Goal: Communication & Community: Answer question/provide support

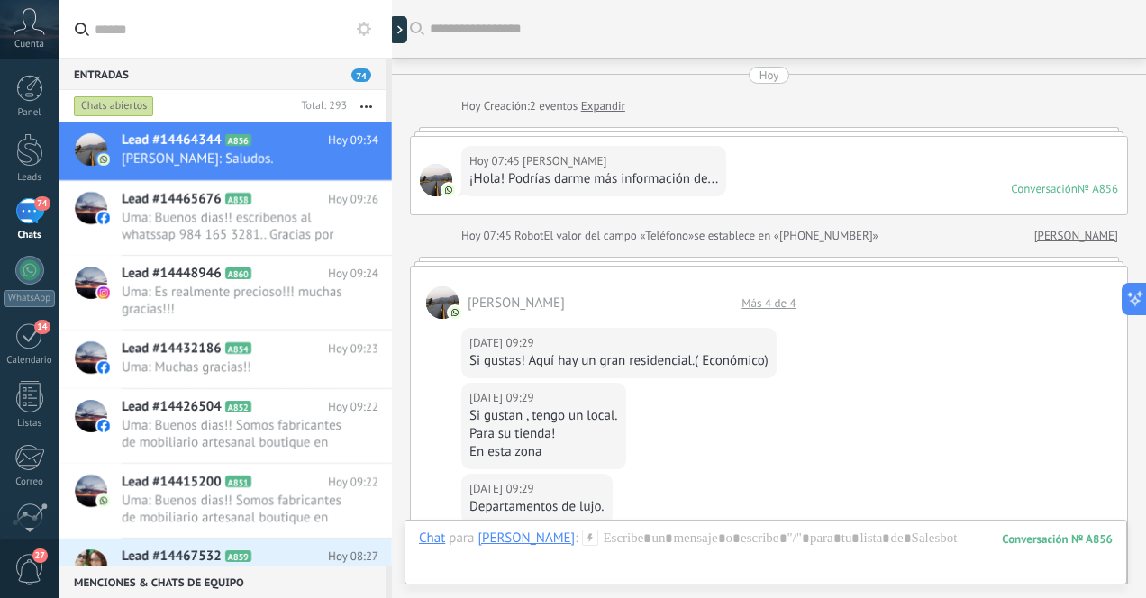
scroll to position [203, 0]
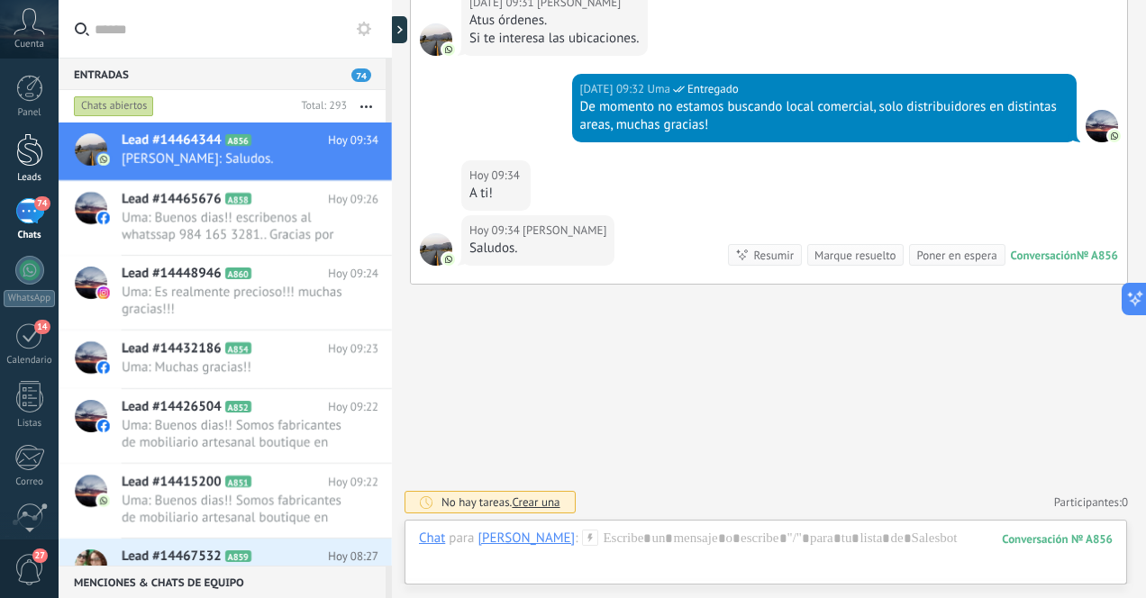
click at [31, 150] on div at bounding box center [29, 149] width 27 height 33
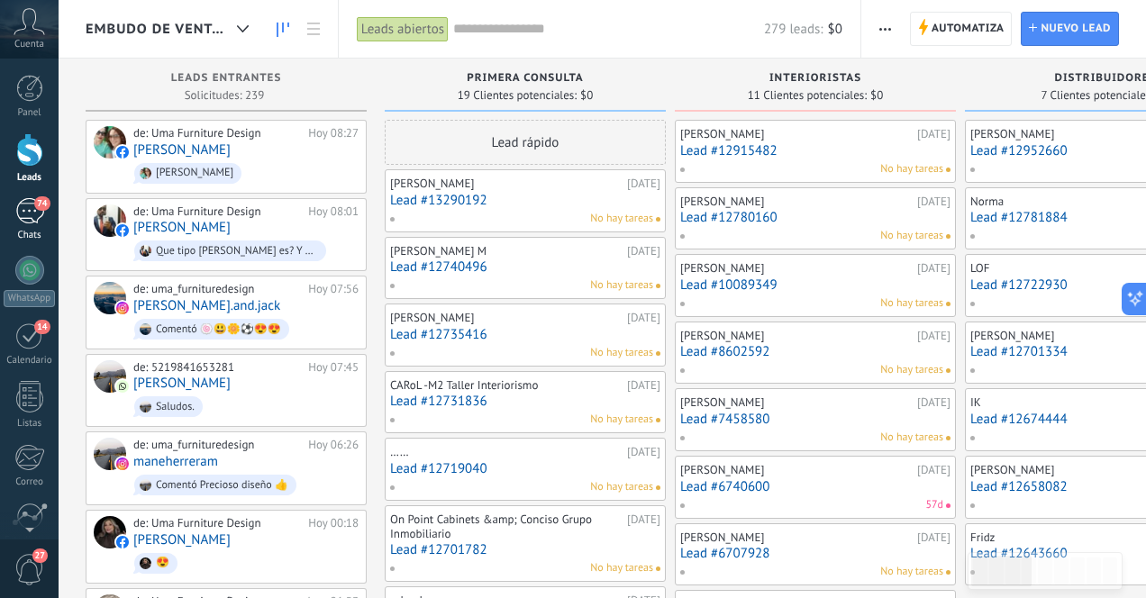
click at [27, 207] on div "74" at bounding box center [29, 211] width 29 height 26
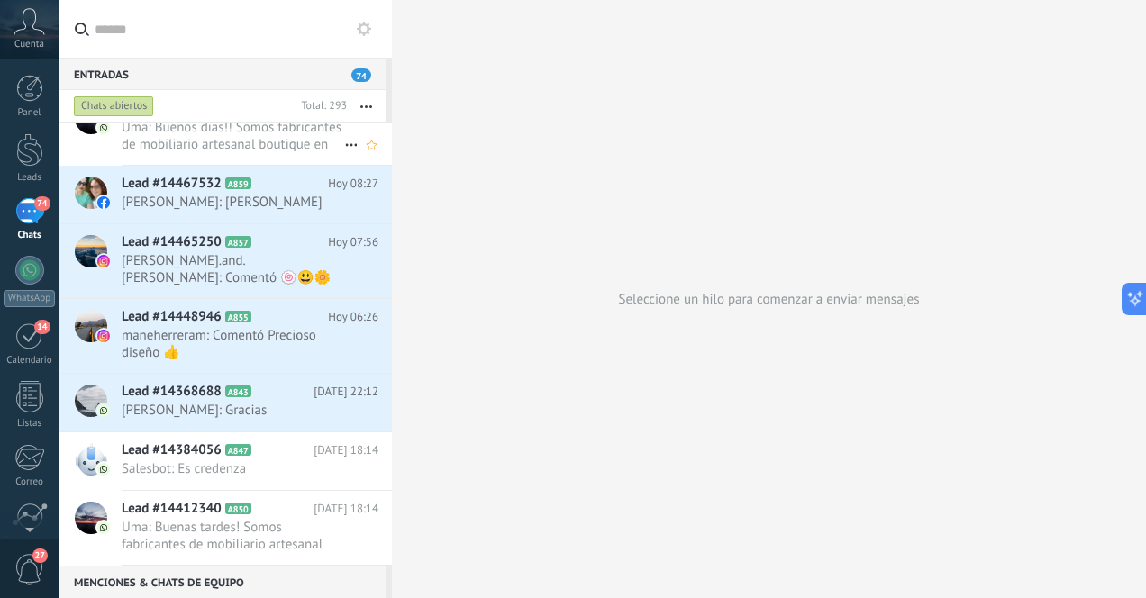
scroll to position [362, 0]
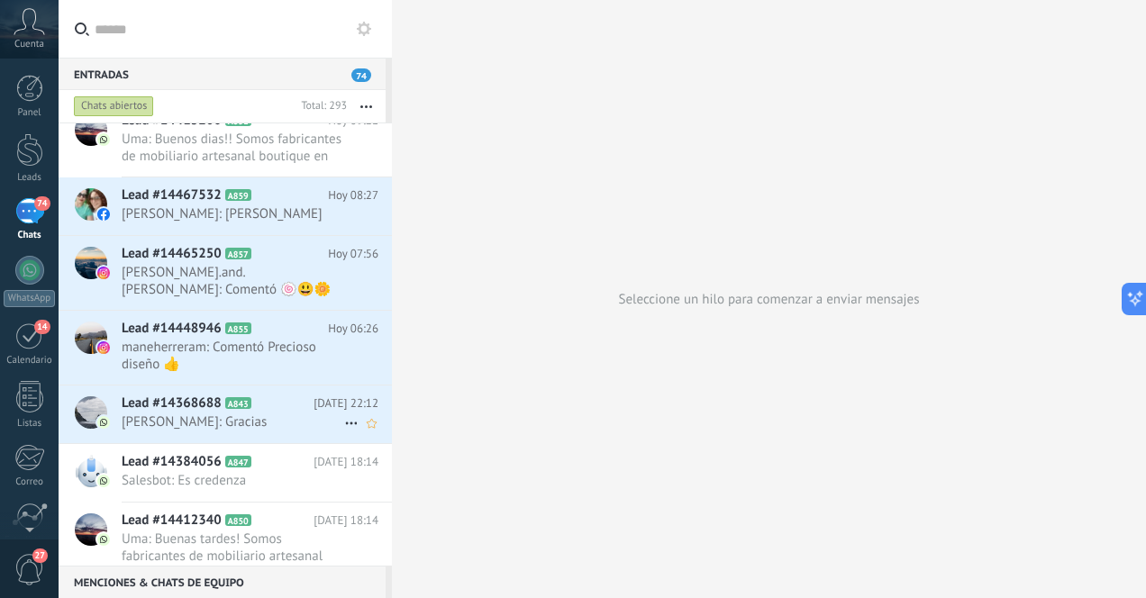
click at [195, 421] on span "[PERSON_NAME]: Gracias" at bounding box center [233, 422] width 223 height 17
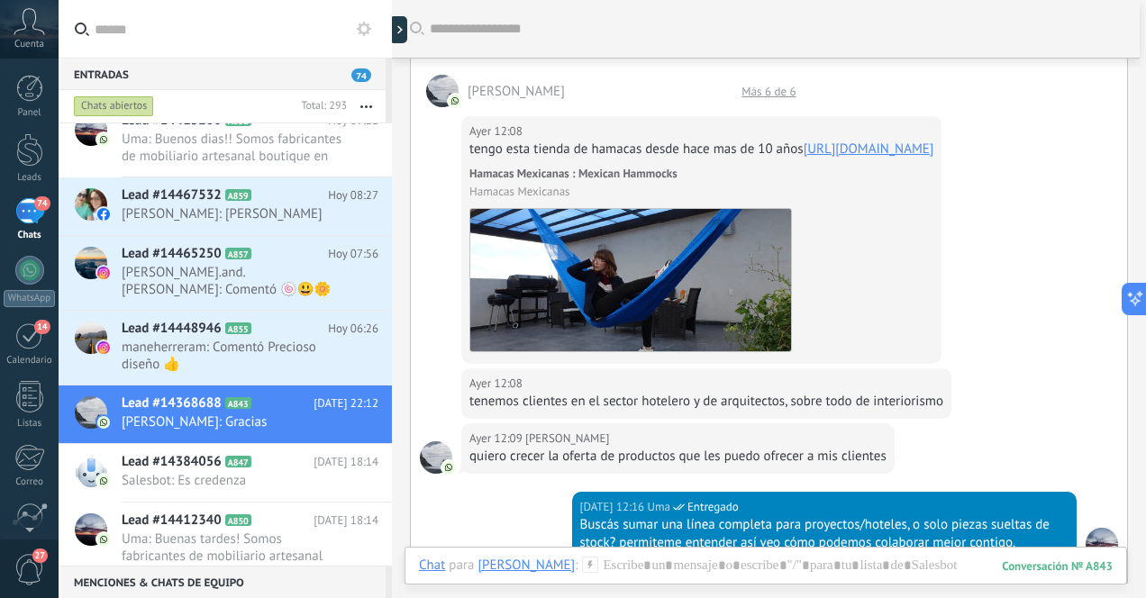
scroll to position [195, 0]
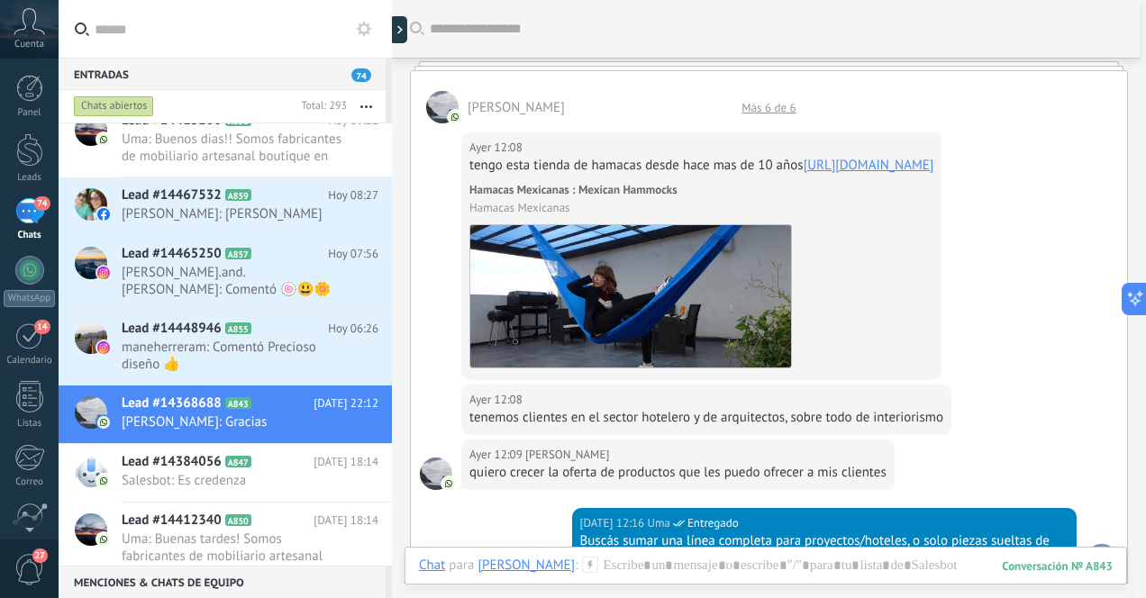
drag, startPoint x: 620, startPoint y: 184, endPoint x: 470, endPoint y: 187, distance: 149.6
click at [470, 175] on div "tengo esta tienda de hamacas desde hace mas de 10 años [URL][DOMAIN_NAME]" at bounding box center [701, 166] width 464 height 18
click at [804, 174] on link "[URL][DOMAIN_NAME]" at bounding box center [869, 165] width 131 height 17
copy link "[URL][DOMAIN_NAME]"
click at [995, 279] on div "[DATE] 12:08 [PERSON_NAME] tengo esta tienda de hamacas desde hace mas de 10 añ…" at bounding box center [769, 253] width 716 height 261
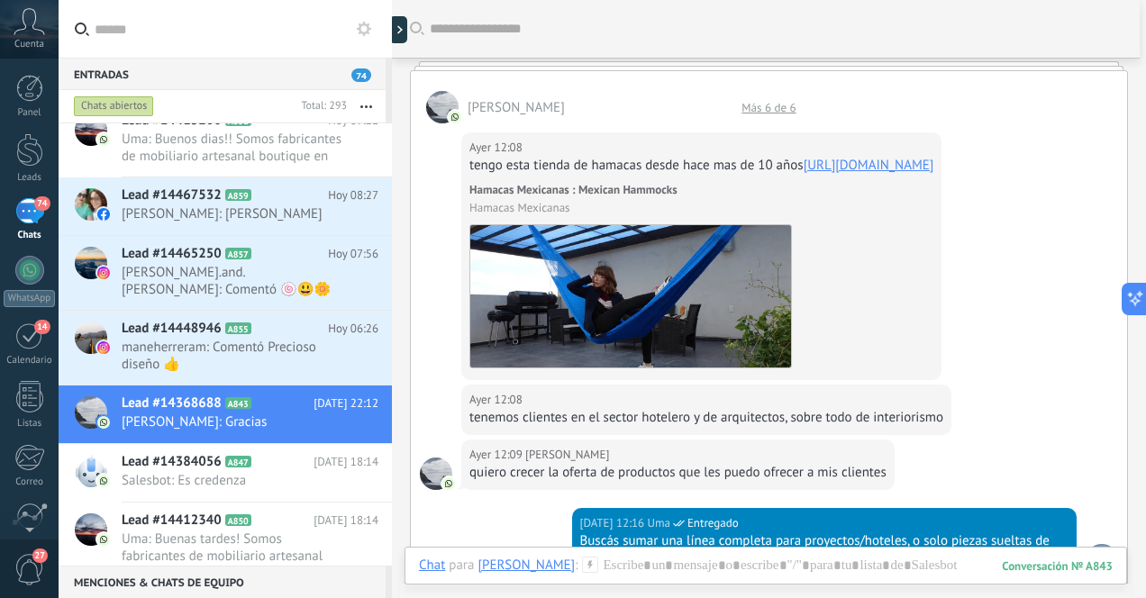
click at [804, 174] on link "[URL][DOMAIN_NAME]" at bounding box center [869, 165] width 131 height 17
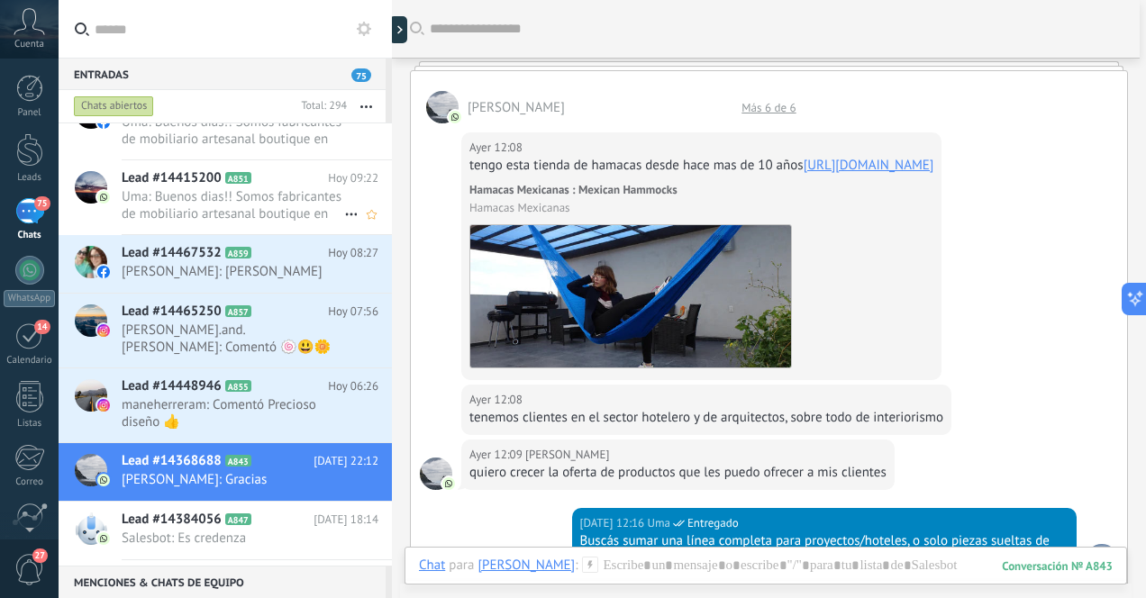
scroll to position [0, 0]
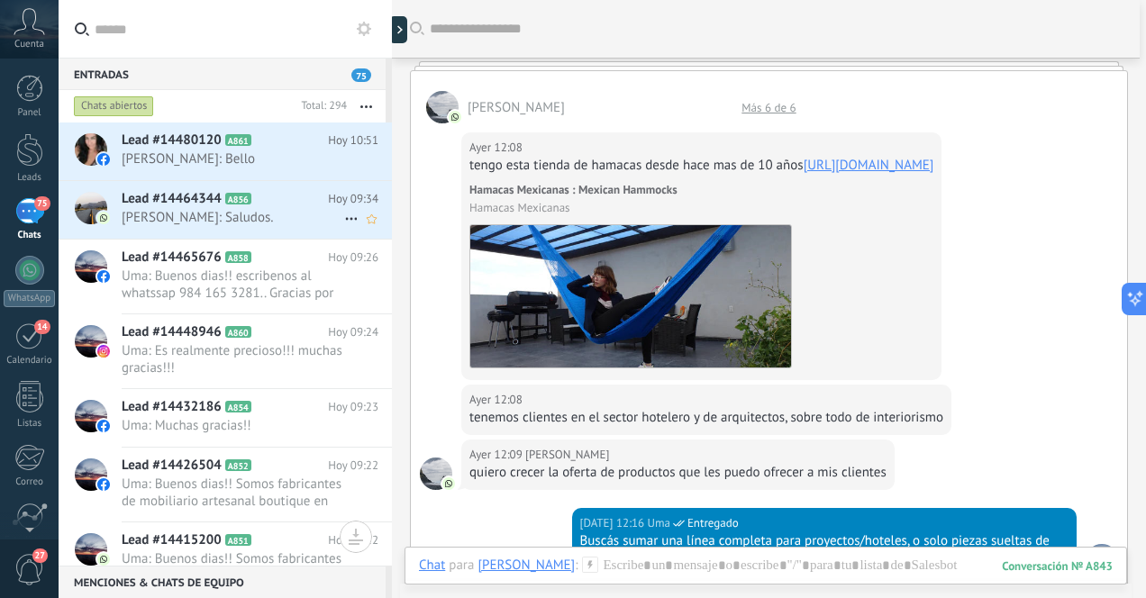
click at [283, 225] on span "[PERSON_NAME]: Saludos." at bounding box center [233, 217] width 223 height 17
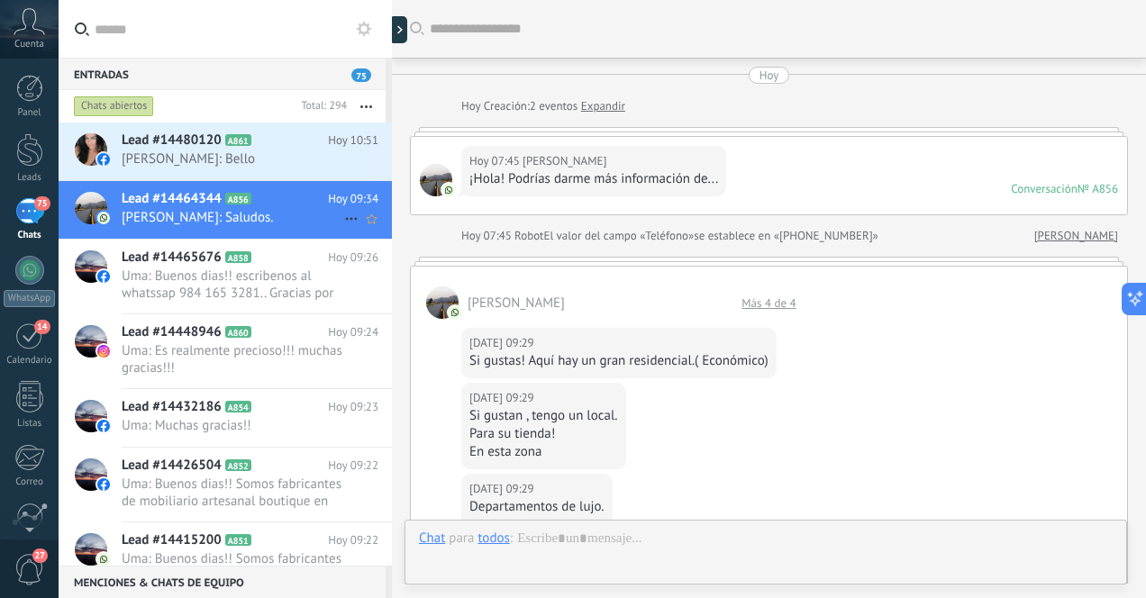
scroll to position [904, 0]
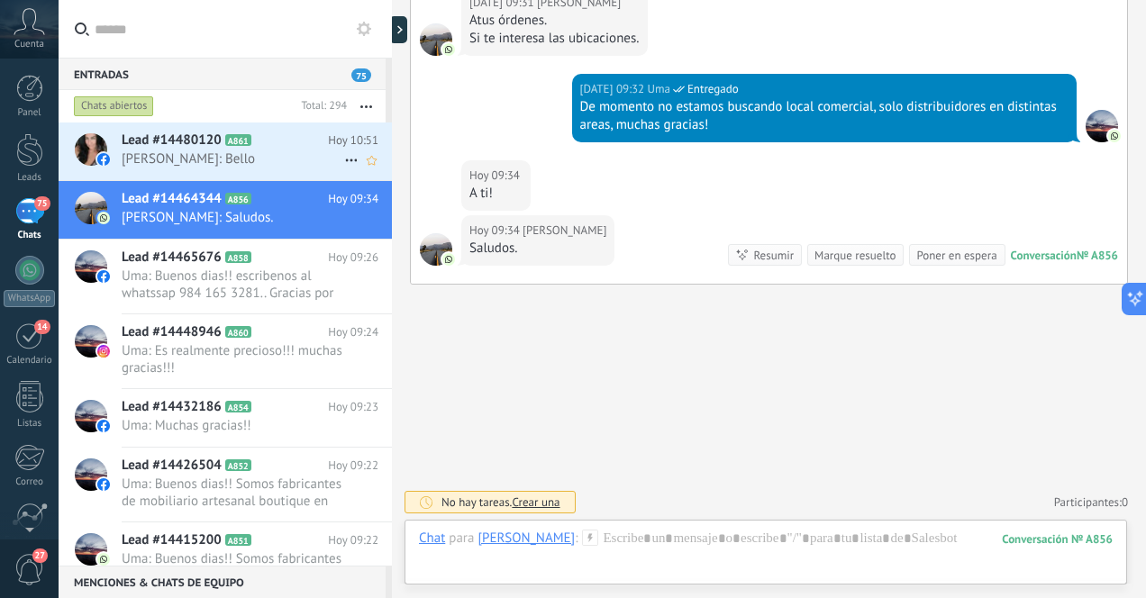
click at [264, 151] on span "[PERSON_NAME]: Bello" at bounding box center [233, 158] width 223 height 17
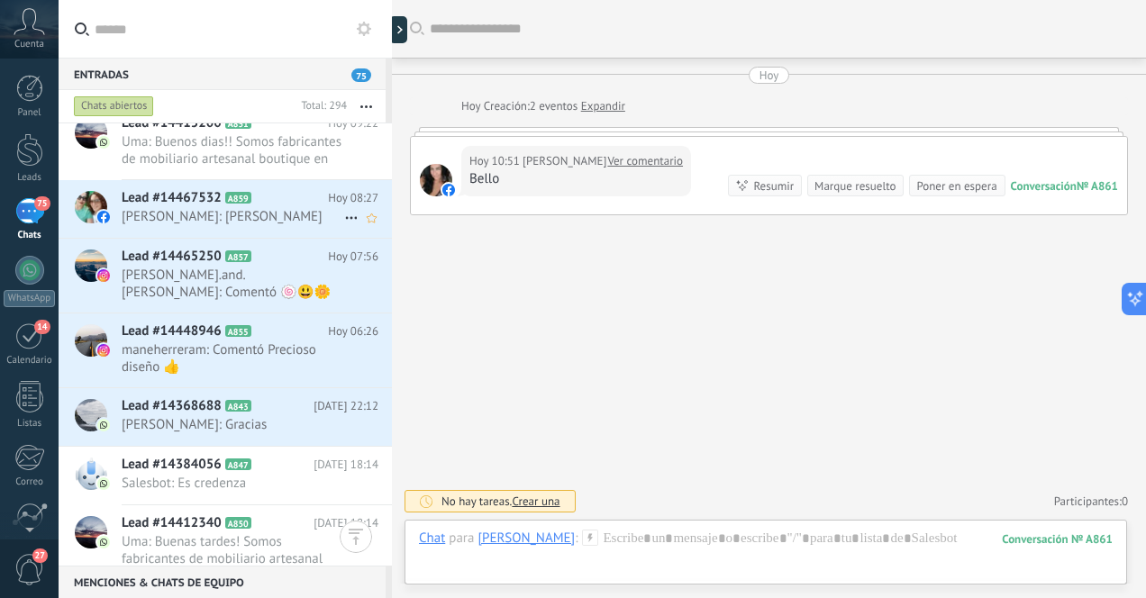
scroll to position [414, 0]
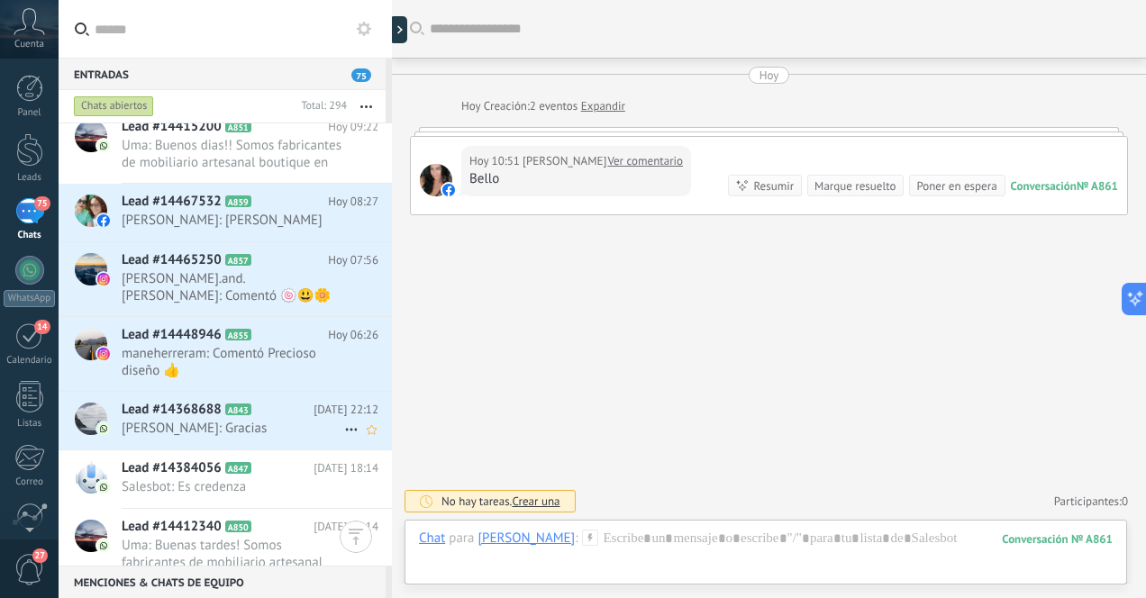
click at [287, 427] on span "[PERSON_NAME]: Gracias" at bounding box center [233, 428] width 223 height 17
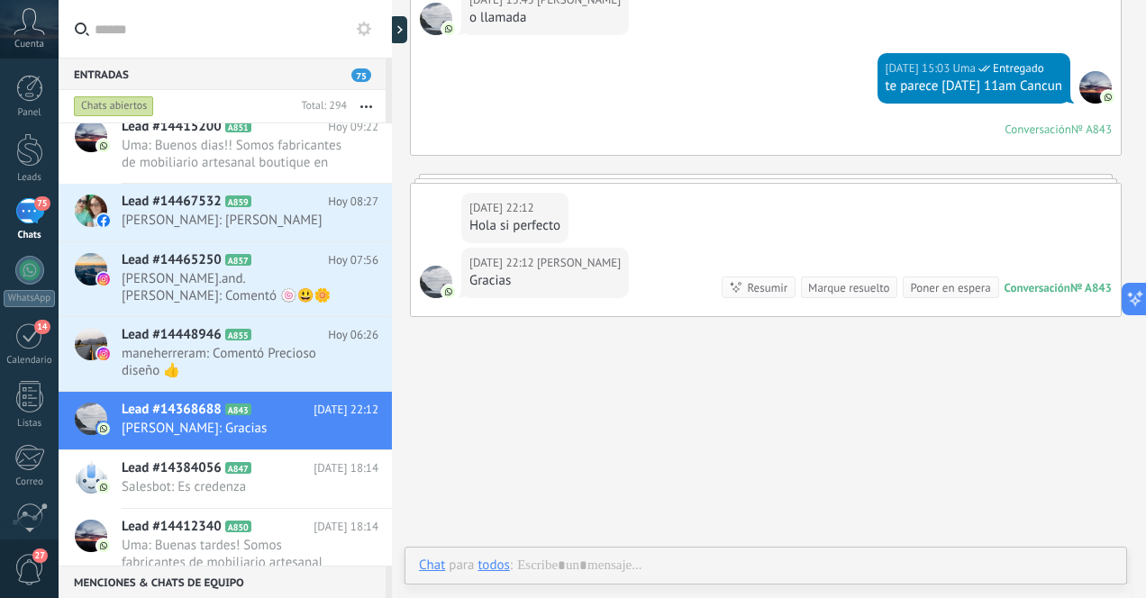
scroll to position [1124, 0]
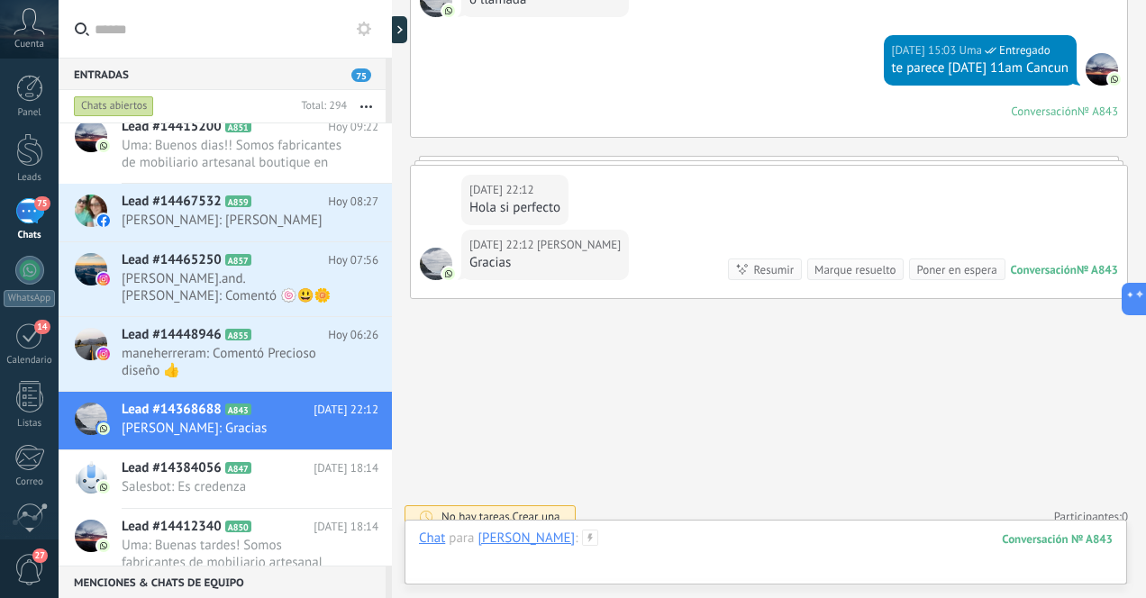
click at [719, 548] on div at bounding box center [766, 557] width 694 height 54
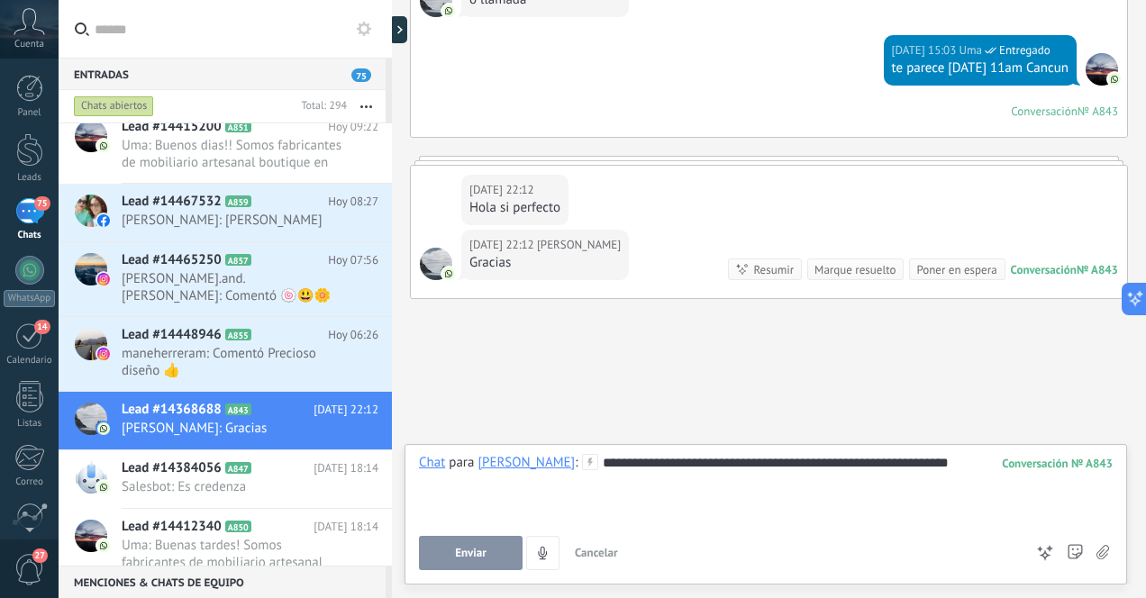
click at [486, 552] on button "Enviar" at bounding box center [471, 553] width 104 height 34
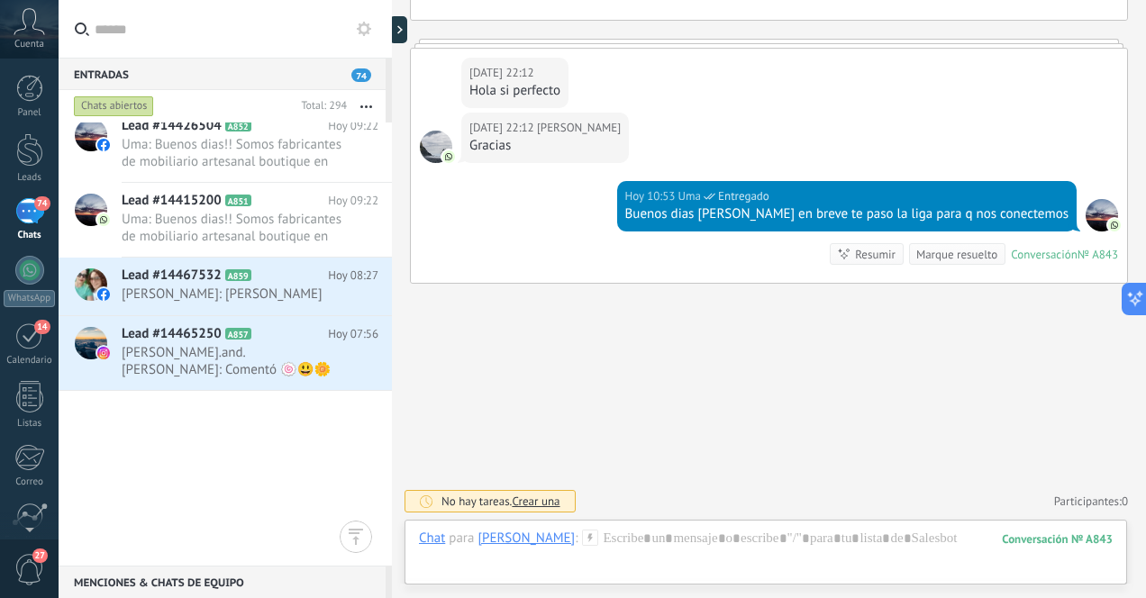
scroll to position [0, 0]
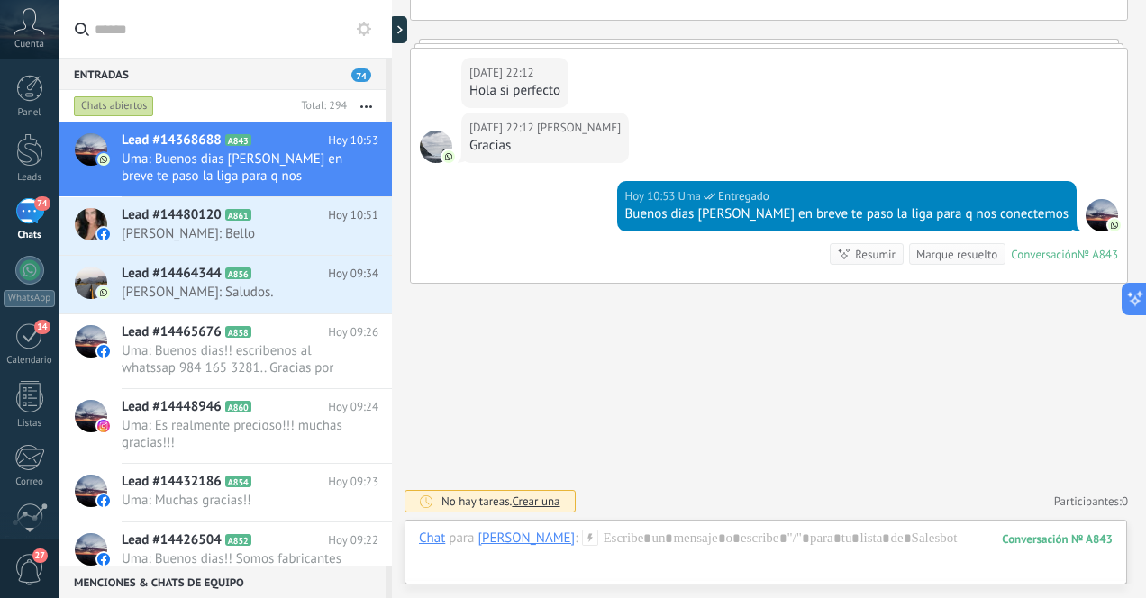
click at [26, 215] on div "74" at bounding box center [29, 211] width 29 height 26
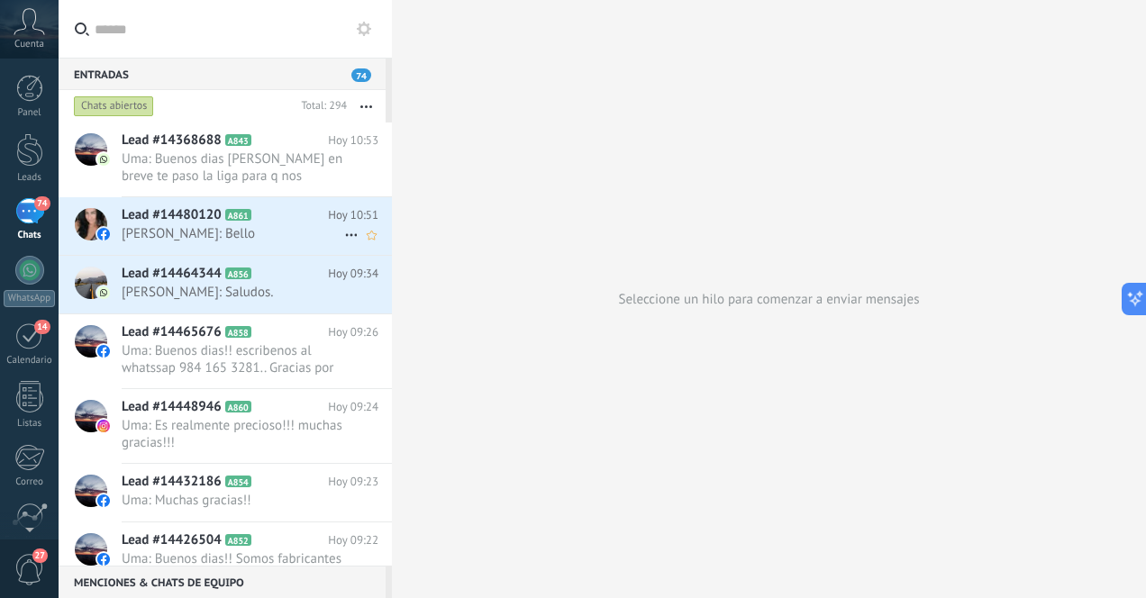
click at [250, 232] on span "[PERSON_NAME]: Bello" at bounding box center [233, 233] width 223 height 17
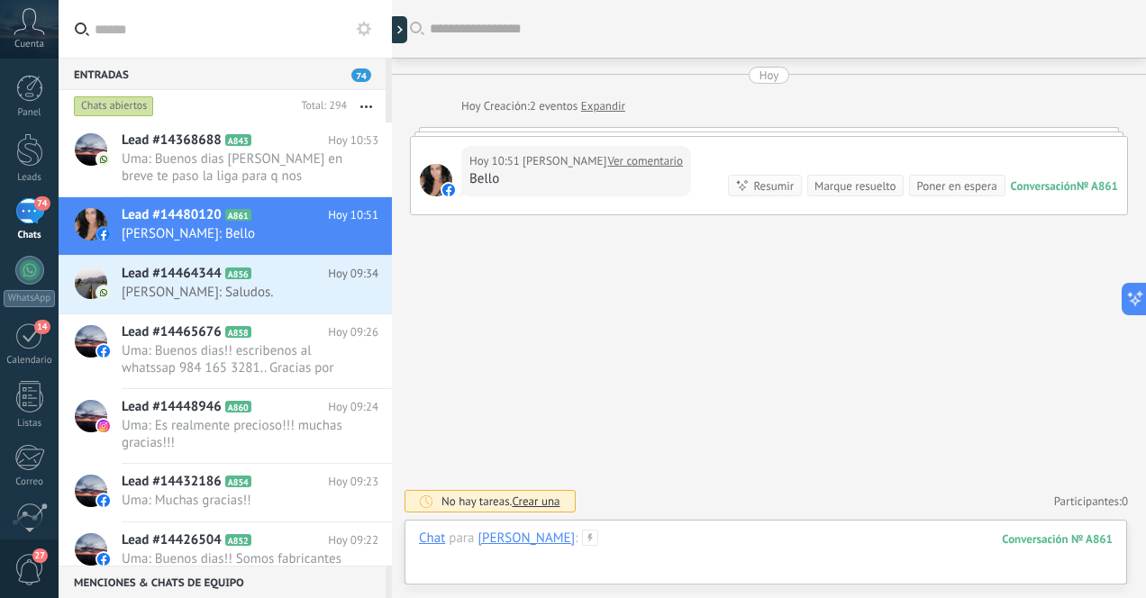
click at [641, 540] on div at bounding box center [766, 557] width 694 height 54
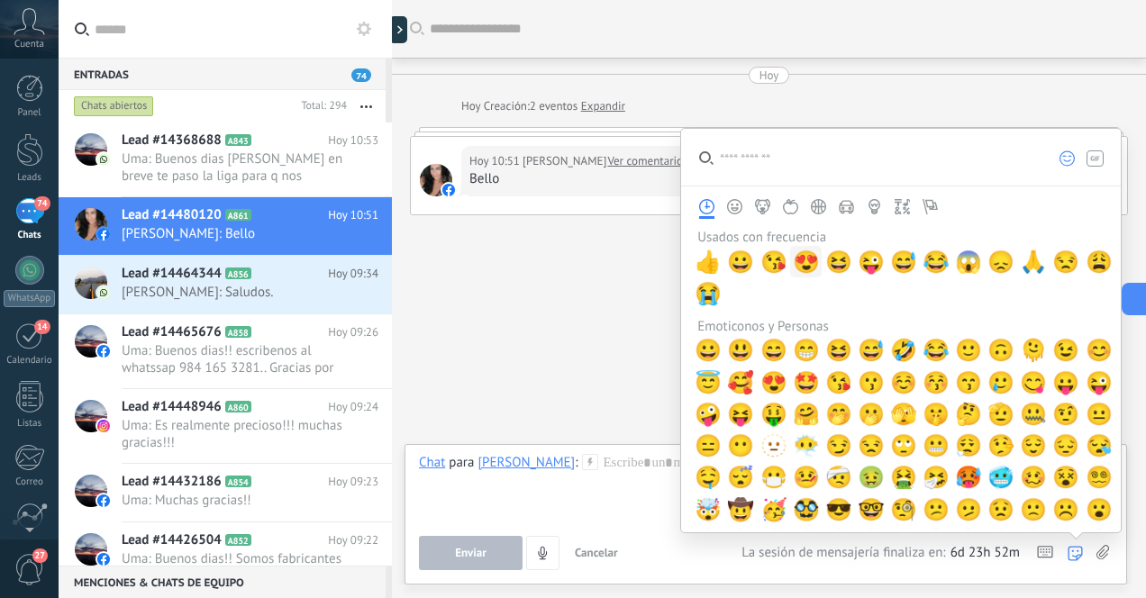
click at [805, 268] on span "😍" at bounding box center [806, 262] width 27 height 25
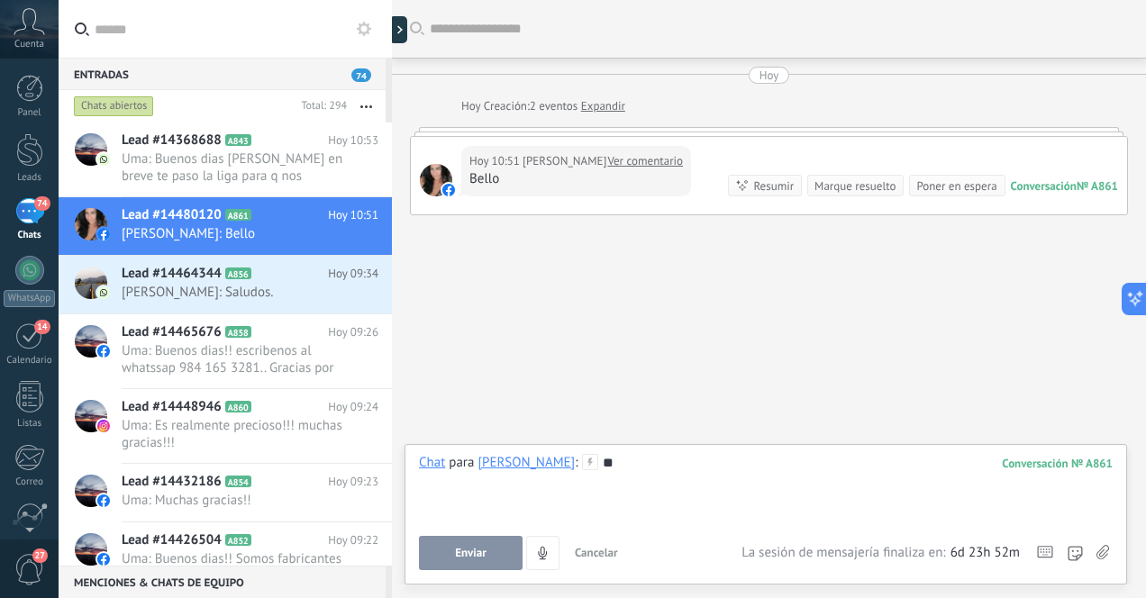
click at [480, 556] on span "Enviar" at bounding box center [471, 553] width 32 height 13
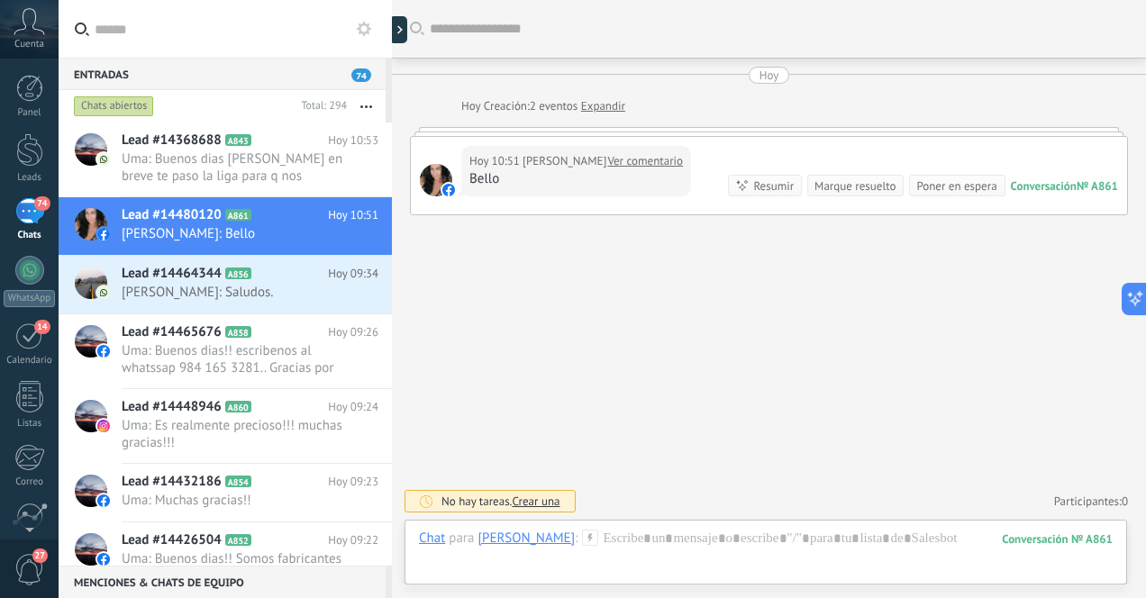
scroll to position [32, 0]
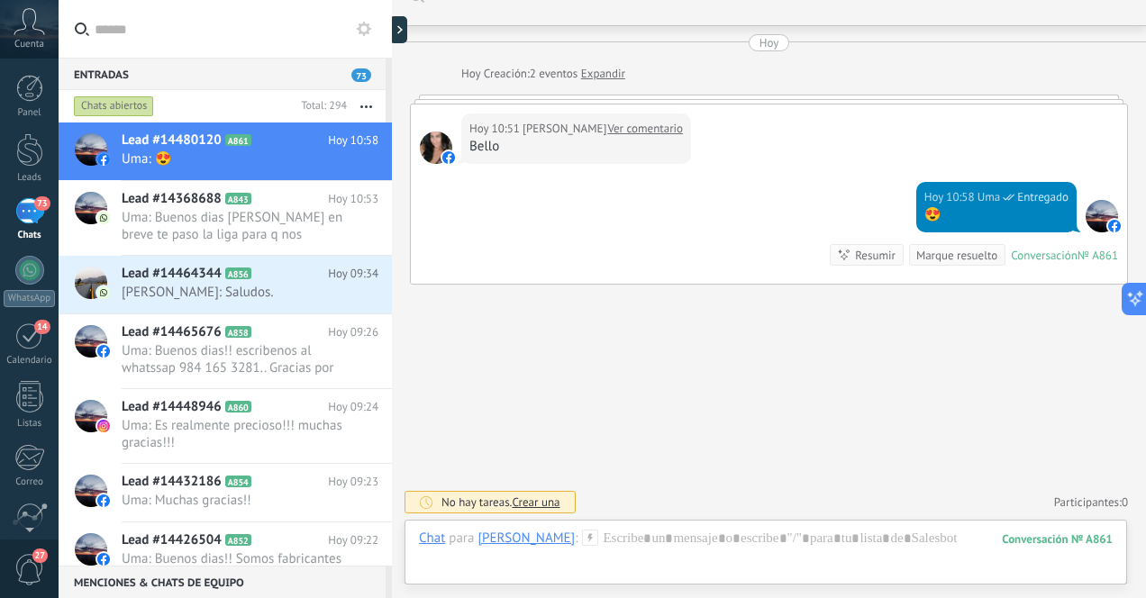
click at [25, 217] on div "73" at bounding box center [29, 211] width 29 height 26
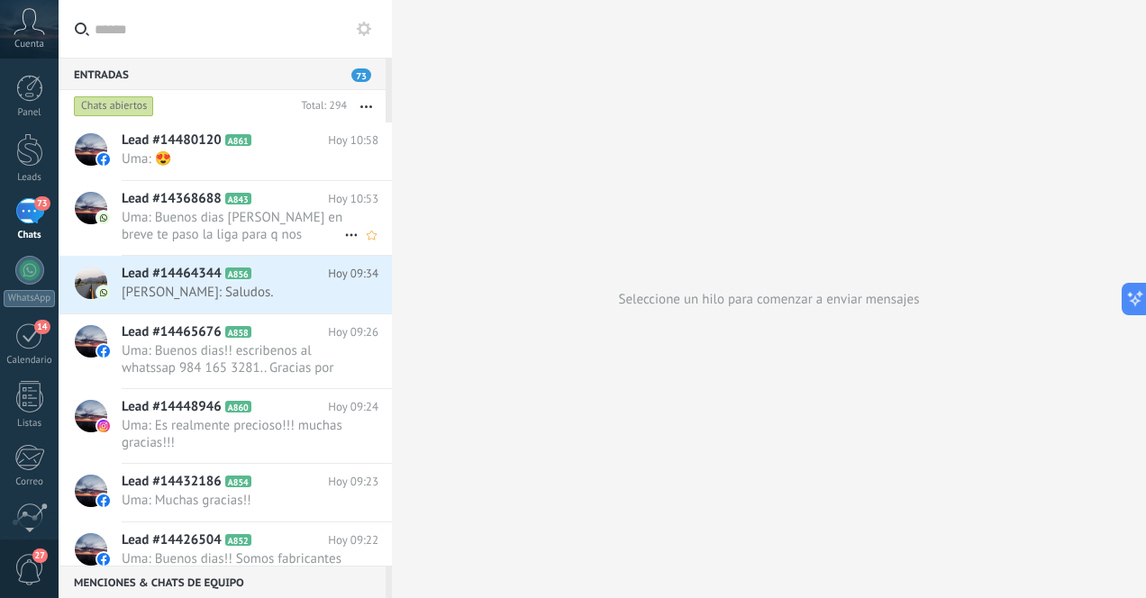
click at [218, 228] on span "Uma: Buenos dias [PERSON_NAME] en breve te paso la liga para q nos conectemos" at bounding box center [233, 226] width 223 height 34
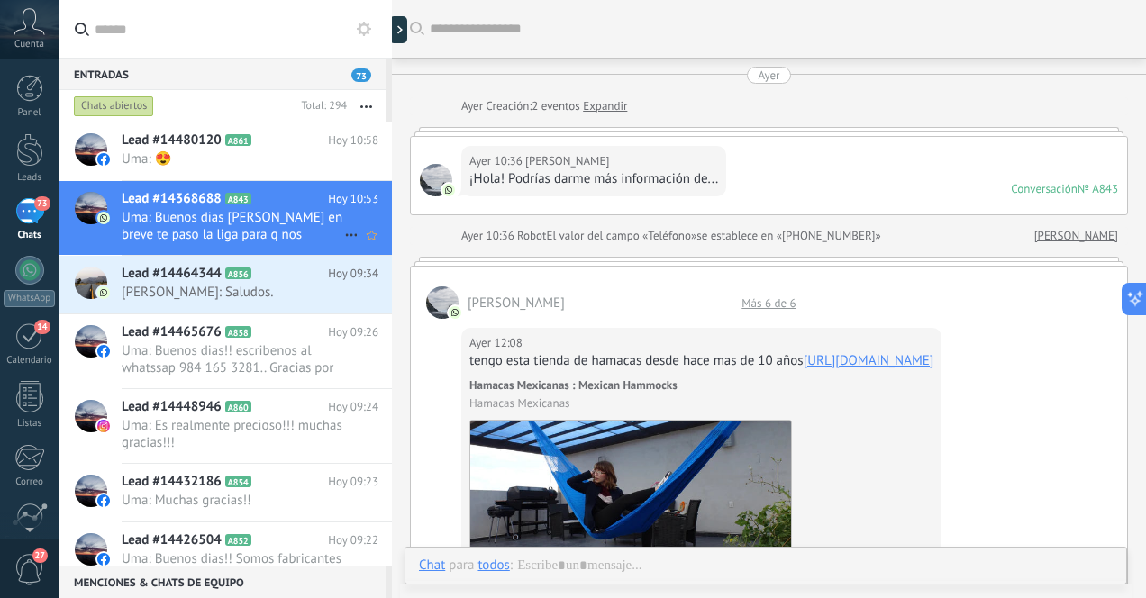
scroll to position [1209, 0]
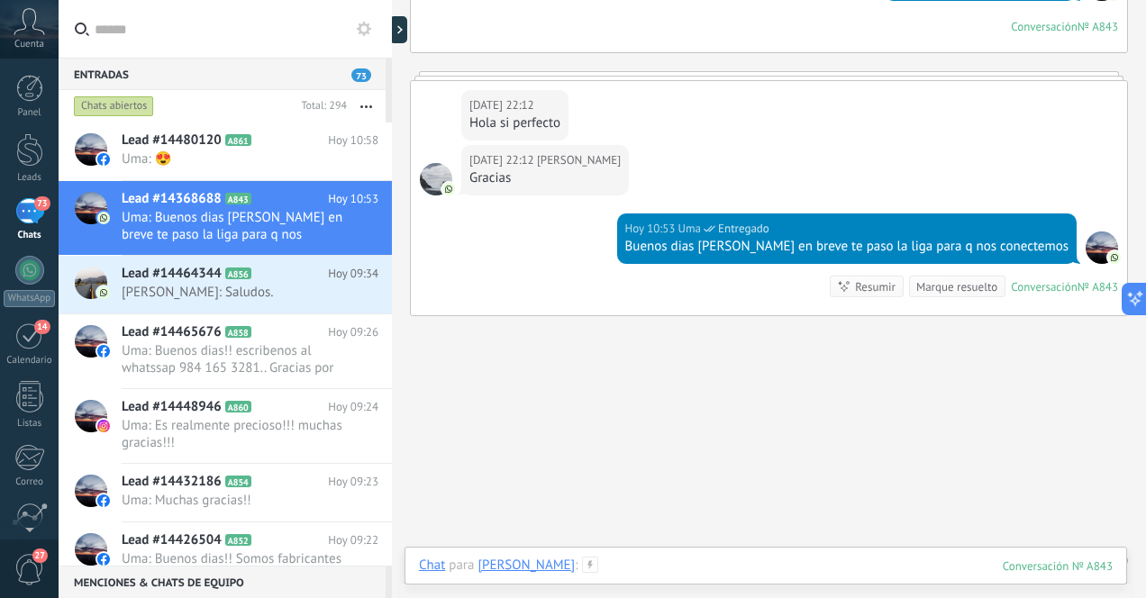
click at [706, 573] on div at bounding box center [766, 584] width 694 height 54
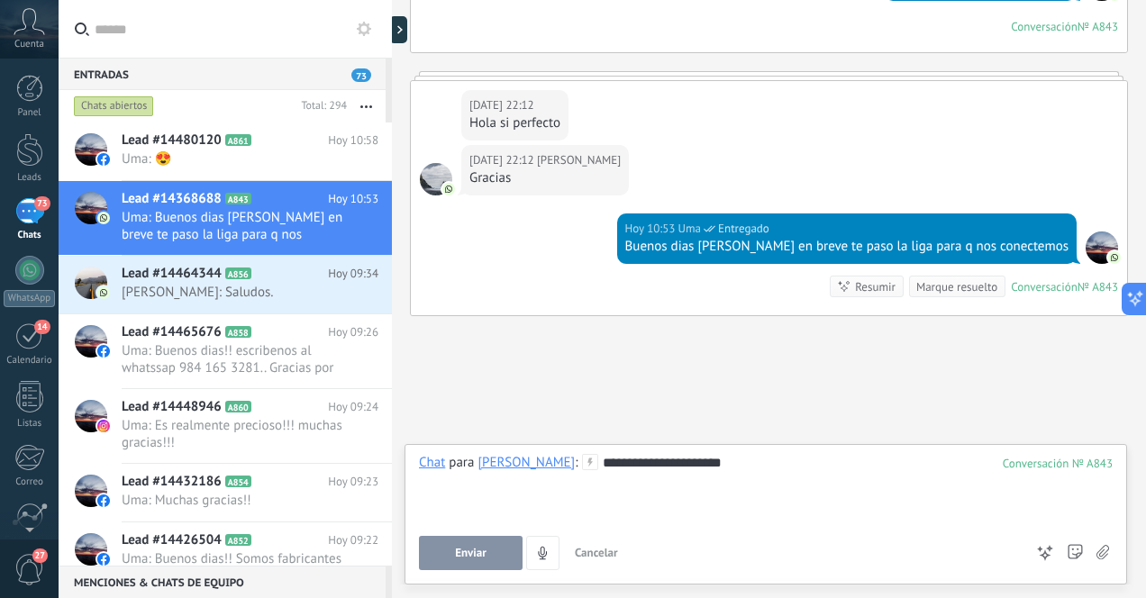
click at [461, 556] on span "Enviar" at bounding box center [471, 553] width 32 height 13
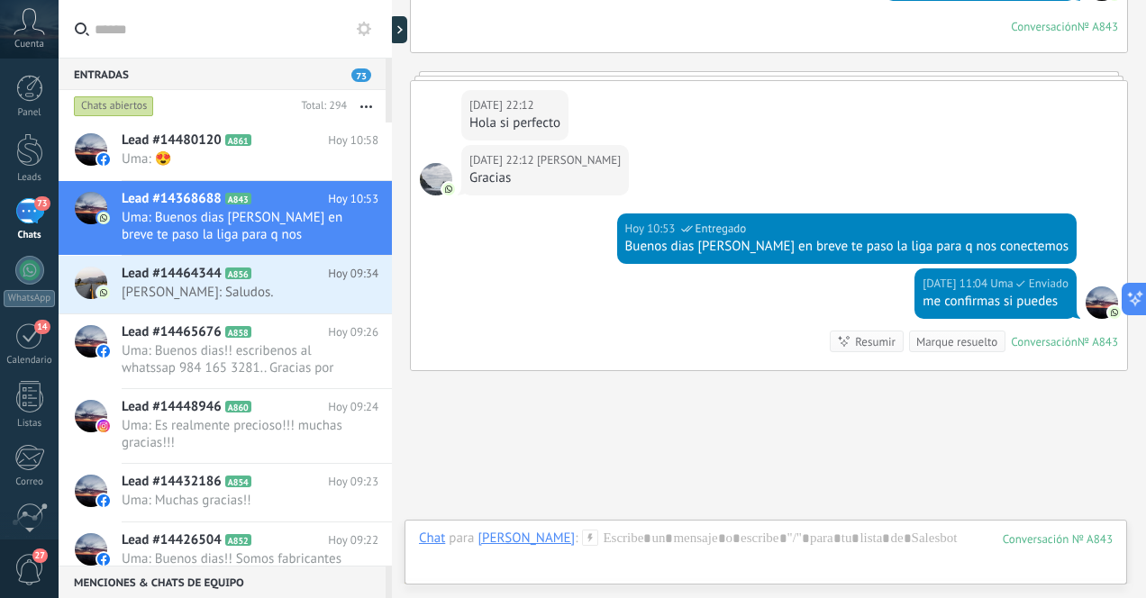
scroll to position [1332, 0]
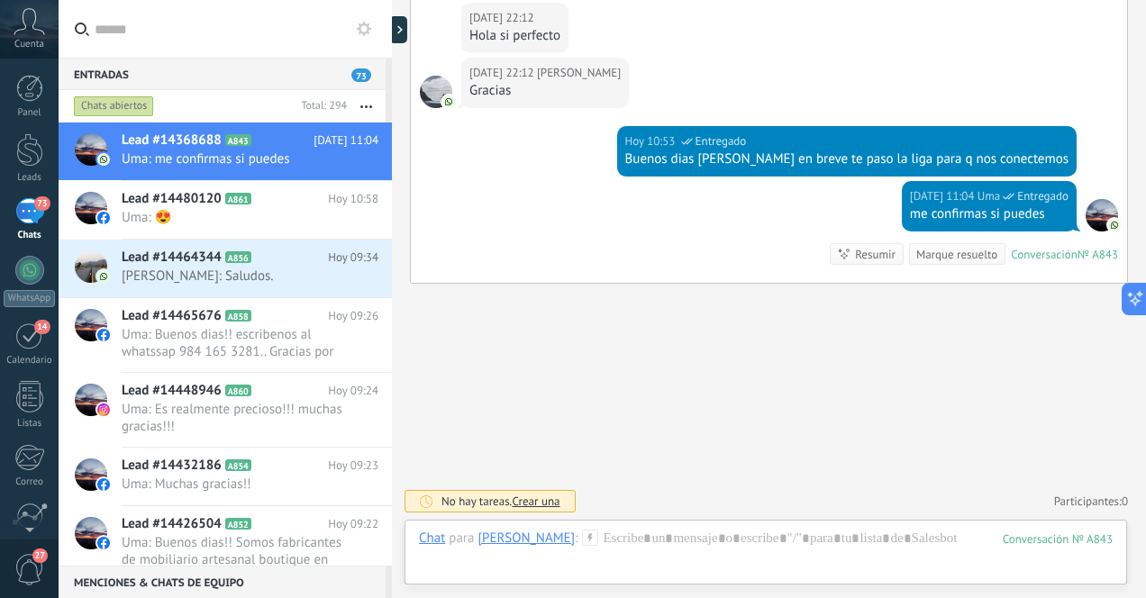
click at [27, 221] on div "73" at bounding box center [29, 211] width 29 height 26
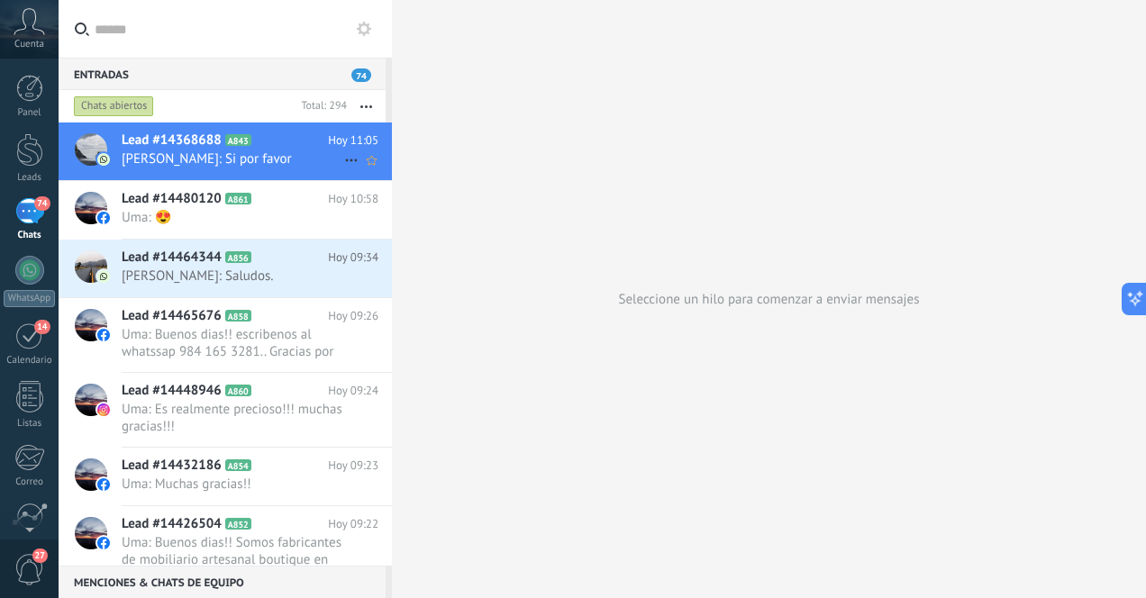
click at [194, 158] on span "[PERSON_NAME]: Si por favor" at bounding box center [233, 158] width 223 height 17
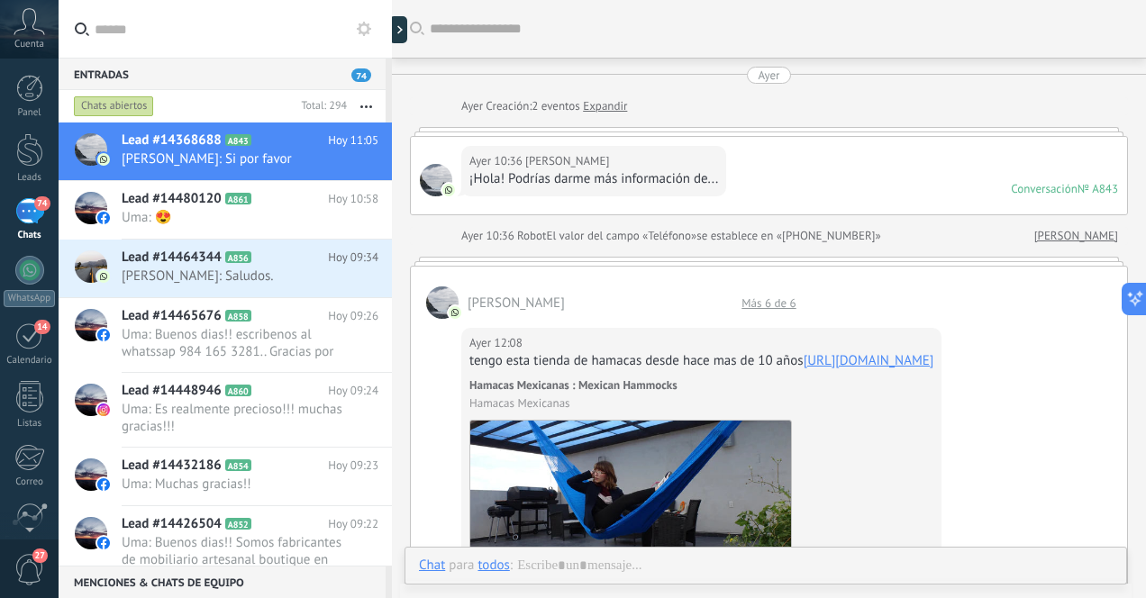
scroll to position [1371, 0]
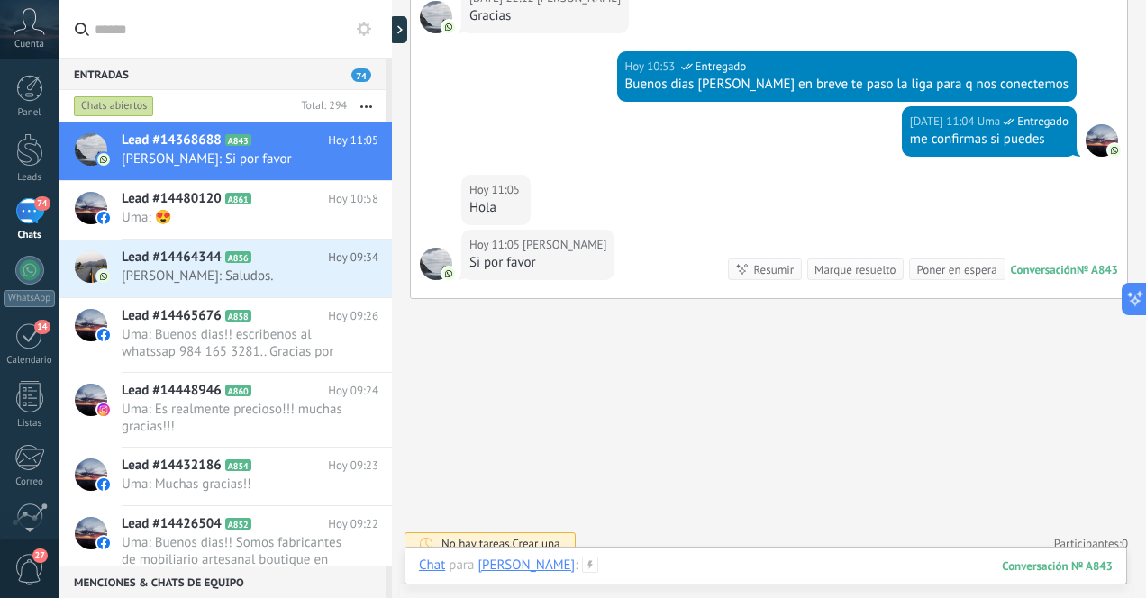
click at [691, 564] on div at bounding box center [766, 584] width 694 height 54
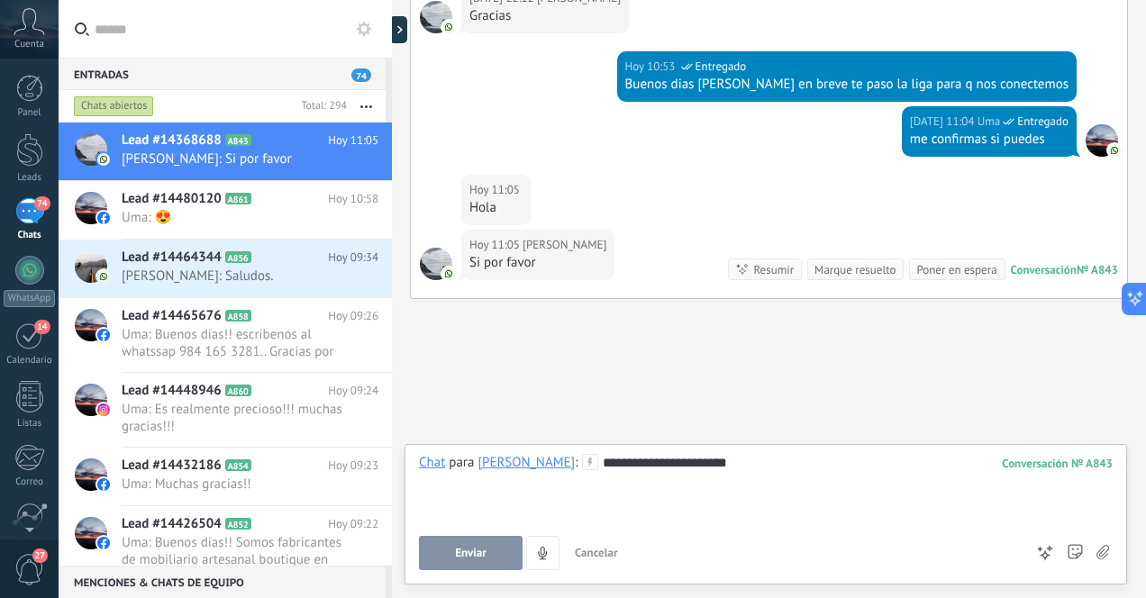
click at [481, 550] on span "Enviar" at bounding box center [471, 553] width 32 height 13
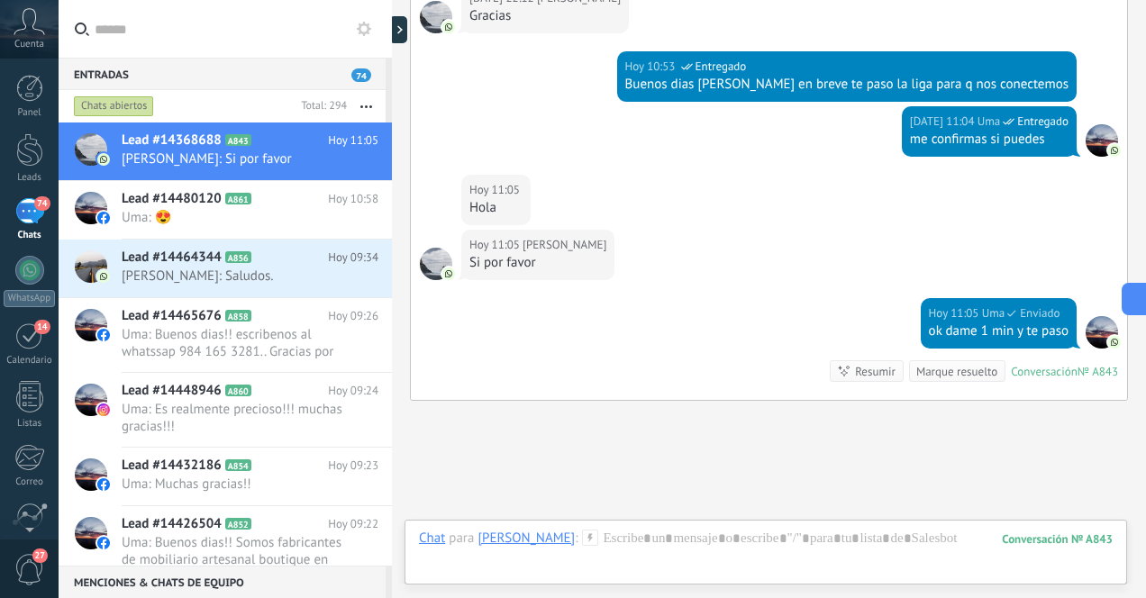
scroll to position [1523, 0]
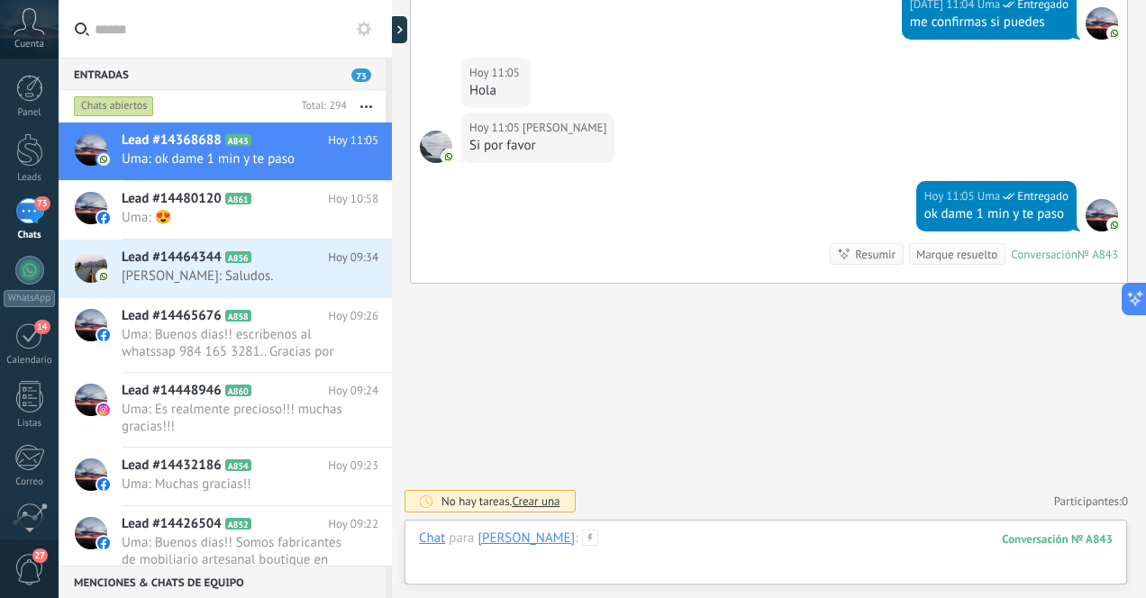
click at [658, 549] on div at bounding box center [766, 557] width 694 height 54
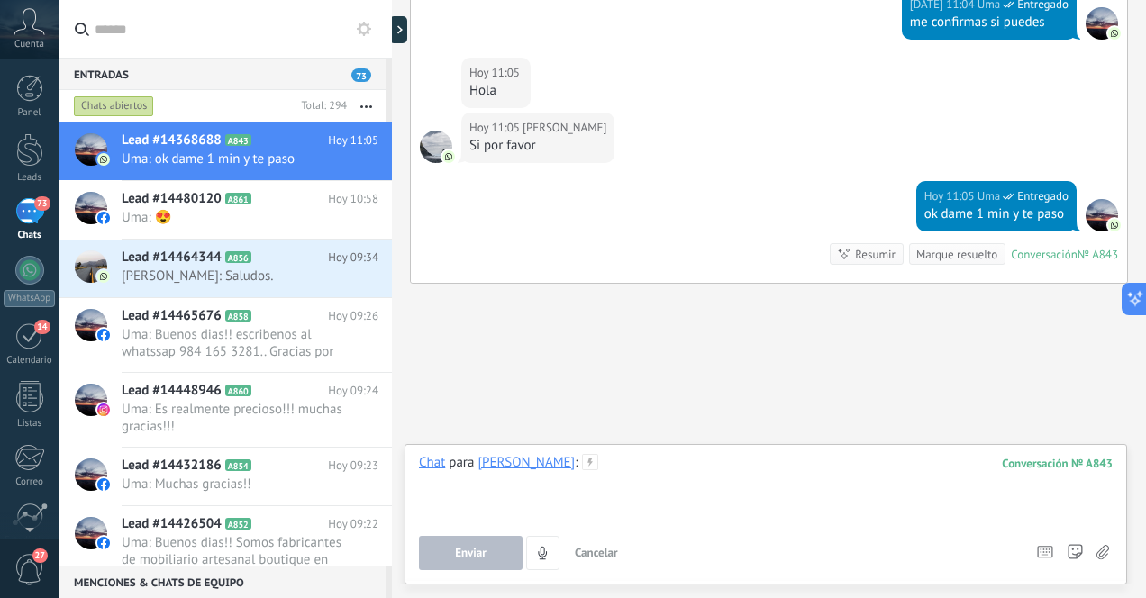
paste div
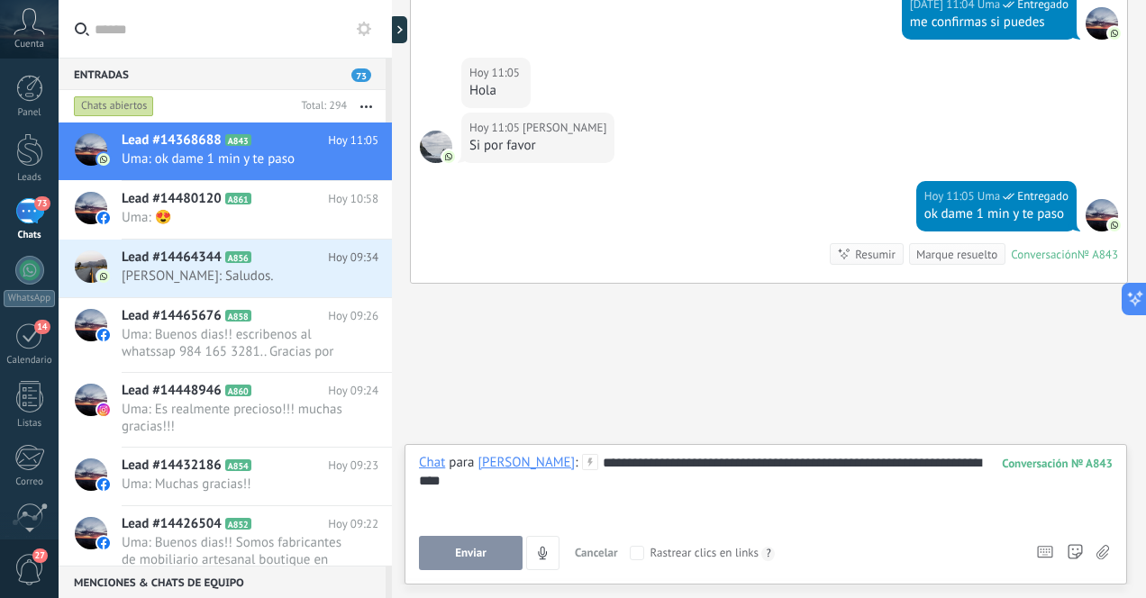
click at [485, 548] on span "Enviar" at bounding box center [471, 553] width 32 height 13
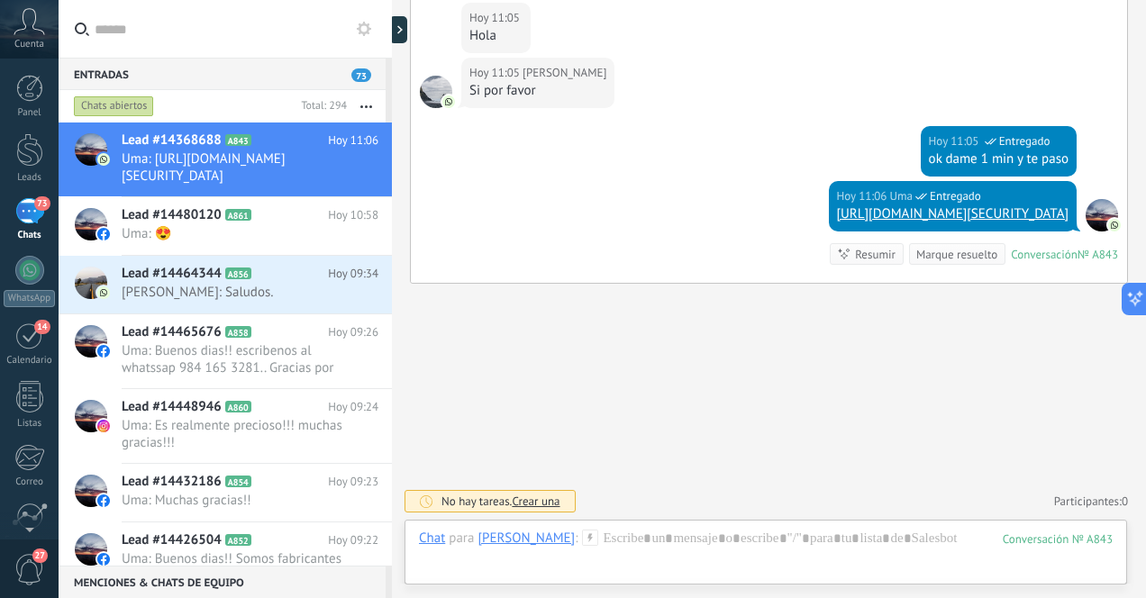
scroll to position [1614, 0]
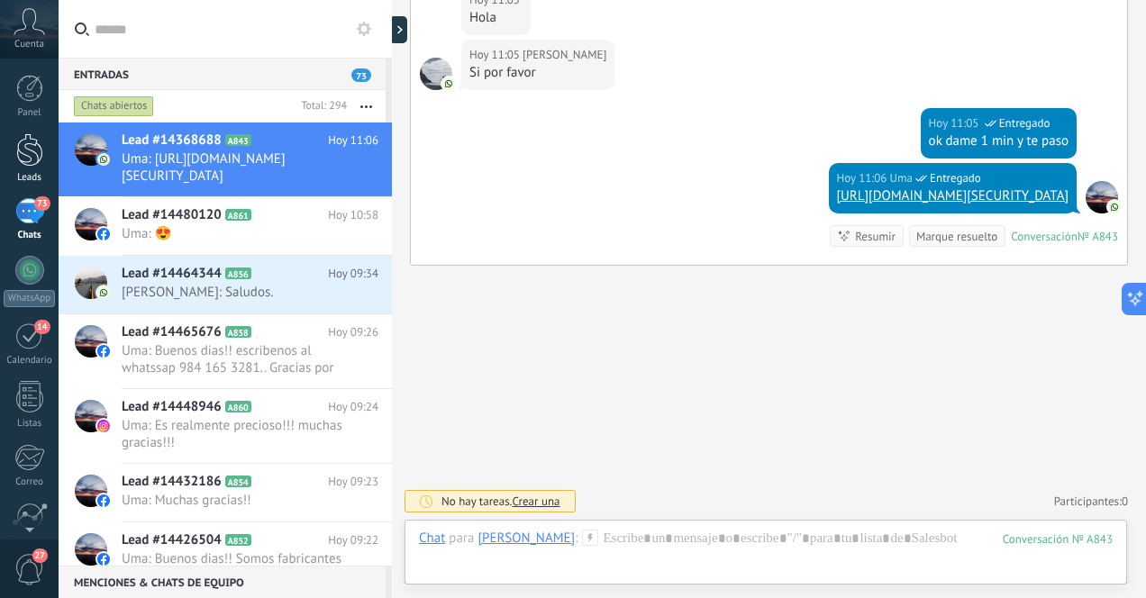
click at [32, 159] on div at bounding box center [29, 149] width 27 height 33
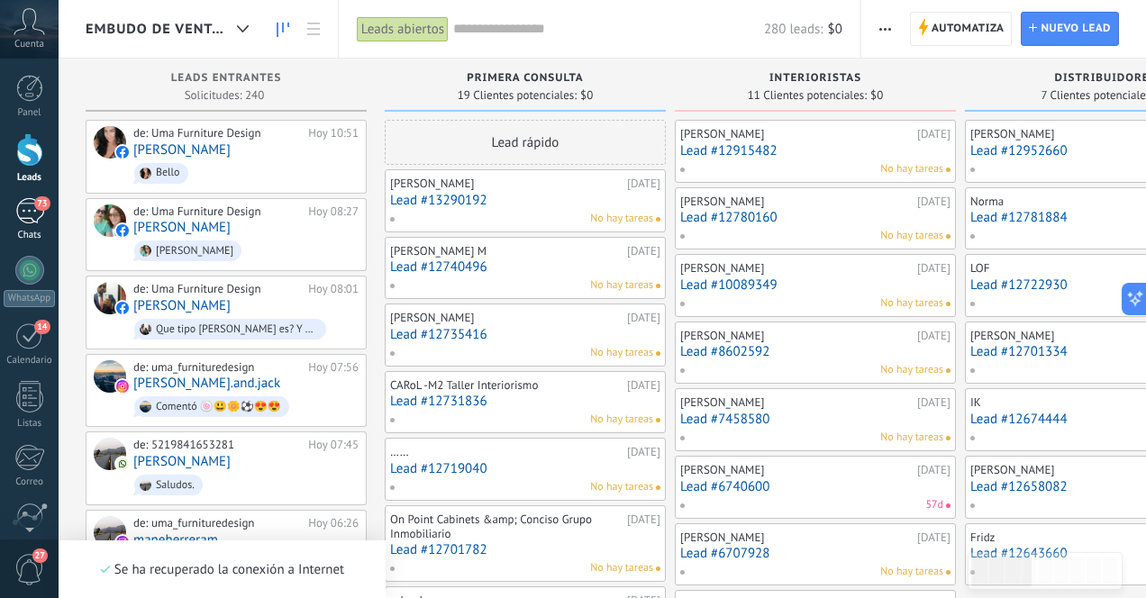
click at [29, 216] on div "73" at bounding box center [29, 211] width 29 height 26
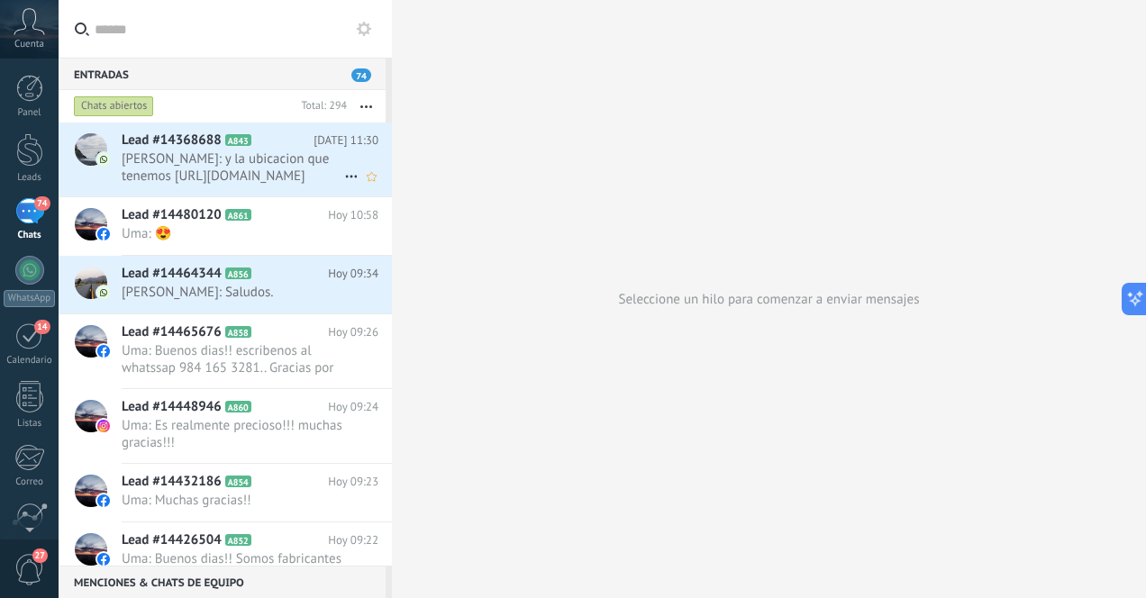
click at [232, 166] on span "[PERSON_NAME]: y la ubicacion que tenemos [URL][DOMAIN_NAME]" at bounding box center [233, 167] width 223 height 34
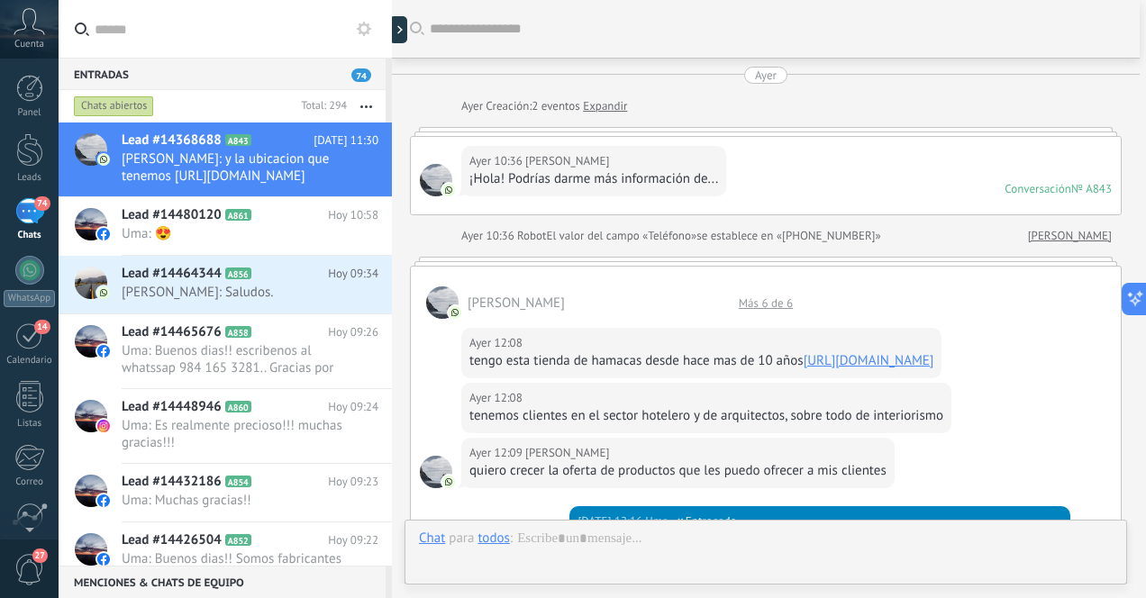
scroll to position [1744, 0]
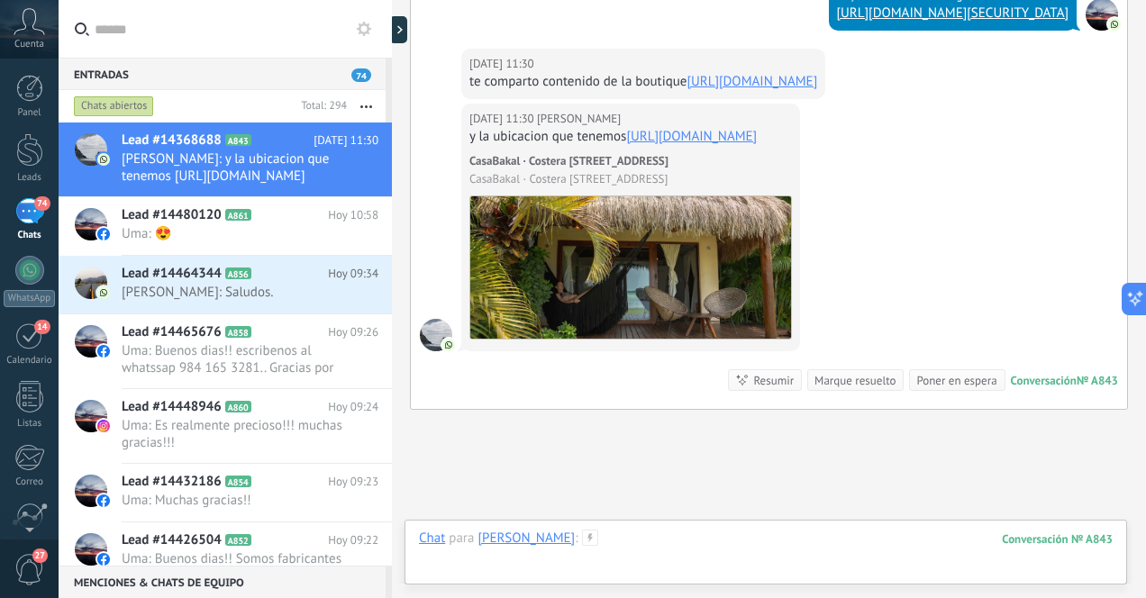
click at [748, 546] on div at bounding box center [766, 557] width 694 height 54
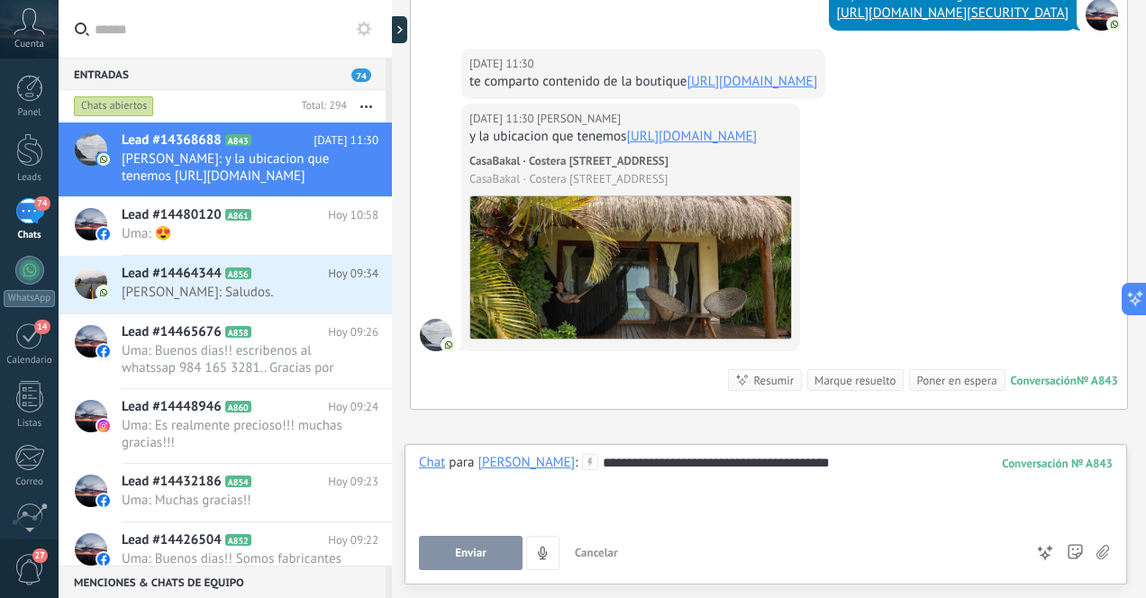
click at [465, 550] on span "Enviar" at bounding box center [471, 553] width 32 height 13
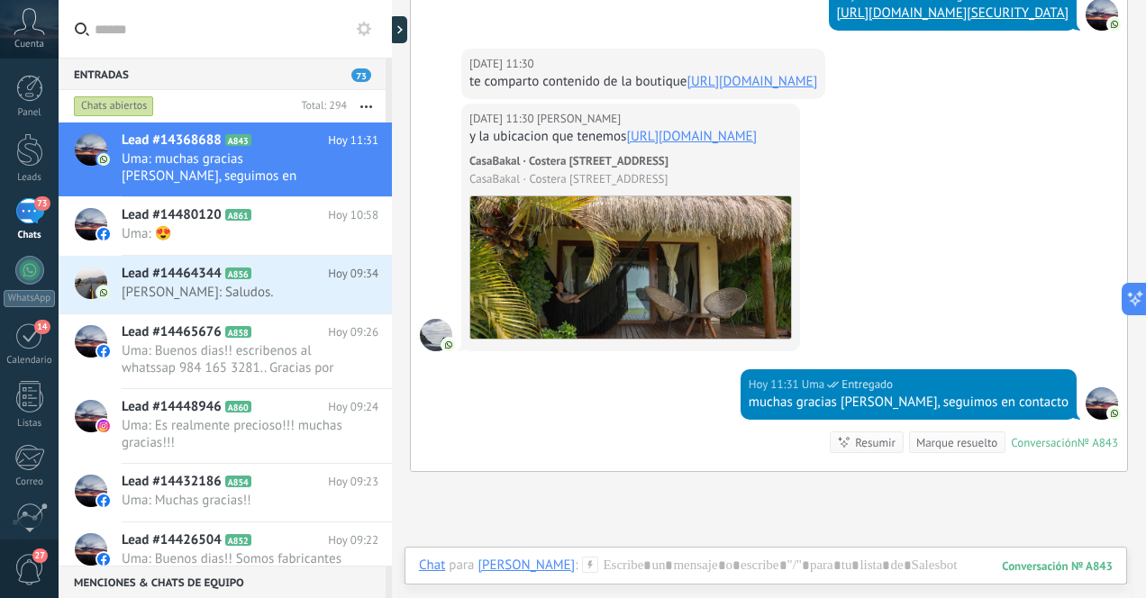
click at [694, 90] on link "[URL][DOMAIN_NAME]" at bounding box center [751, 81] width 131 height 17
copy link "[URL][DOMAIN_NAME]"
click at [27, 212] on div "73" at bounding box center [29, 211] width 29 height 26
